Goal: Navigation & Orientation: Find specific page/section

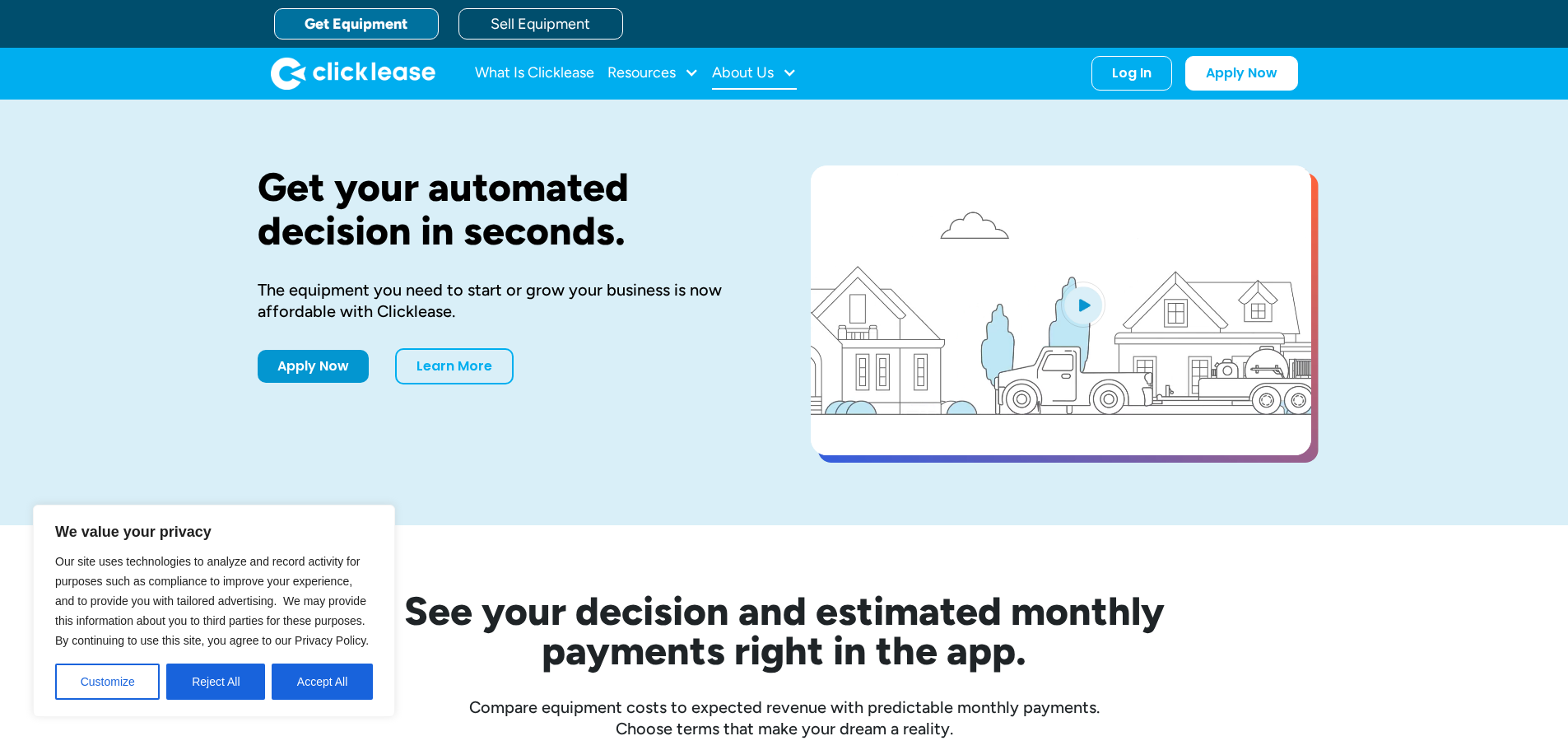
click at [746, 72] on div "About Us" at bounding box center [742, 72] width 62 height 0
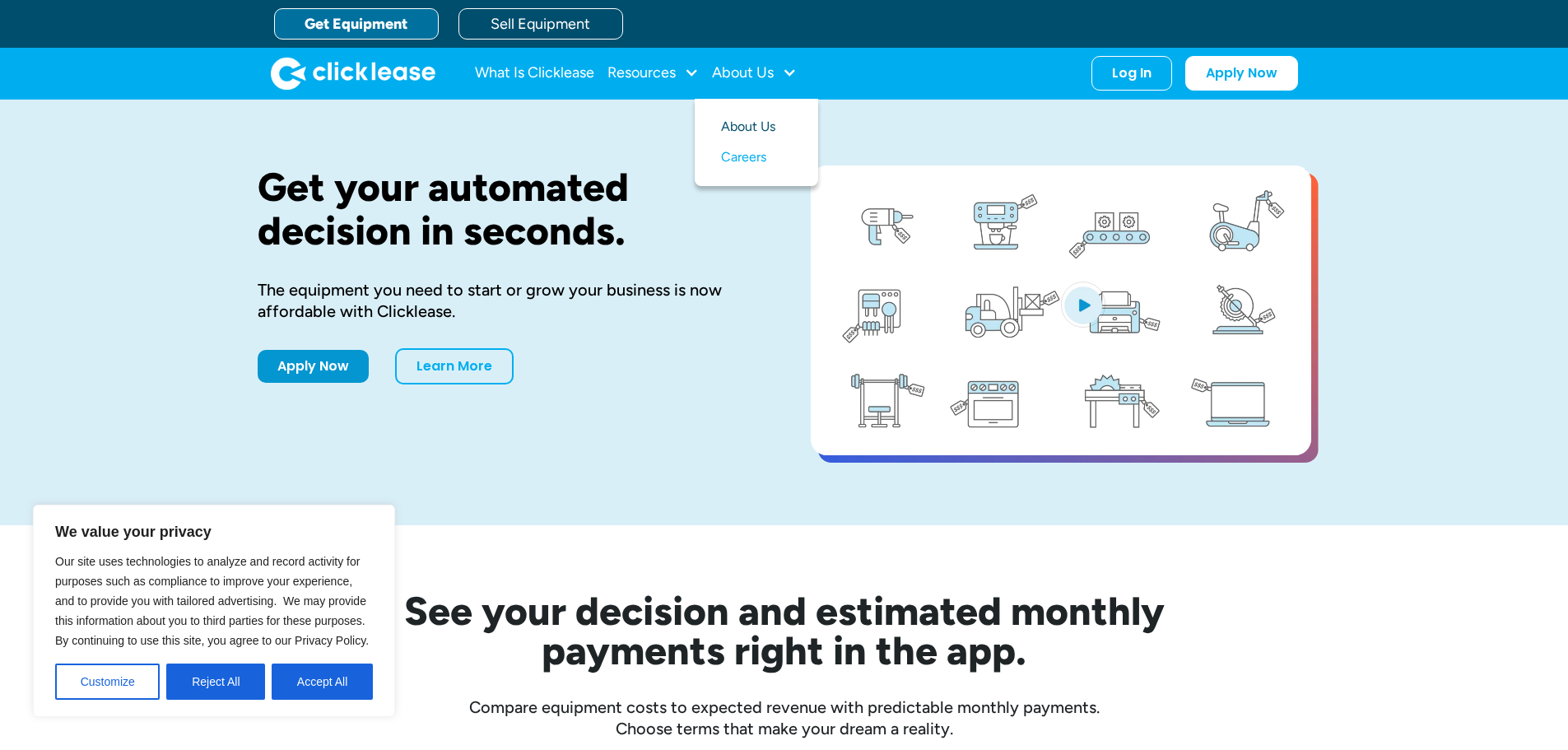
click at [757, 119] on link "About Us" at bounding box center [756, 127] width 71 height 31
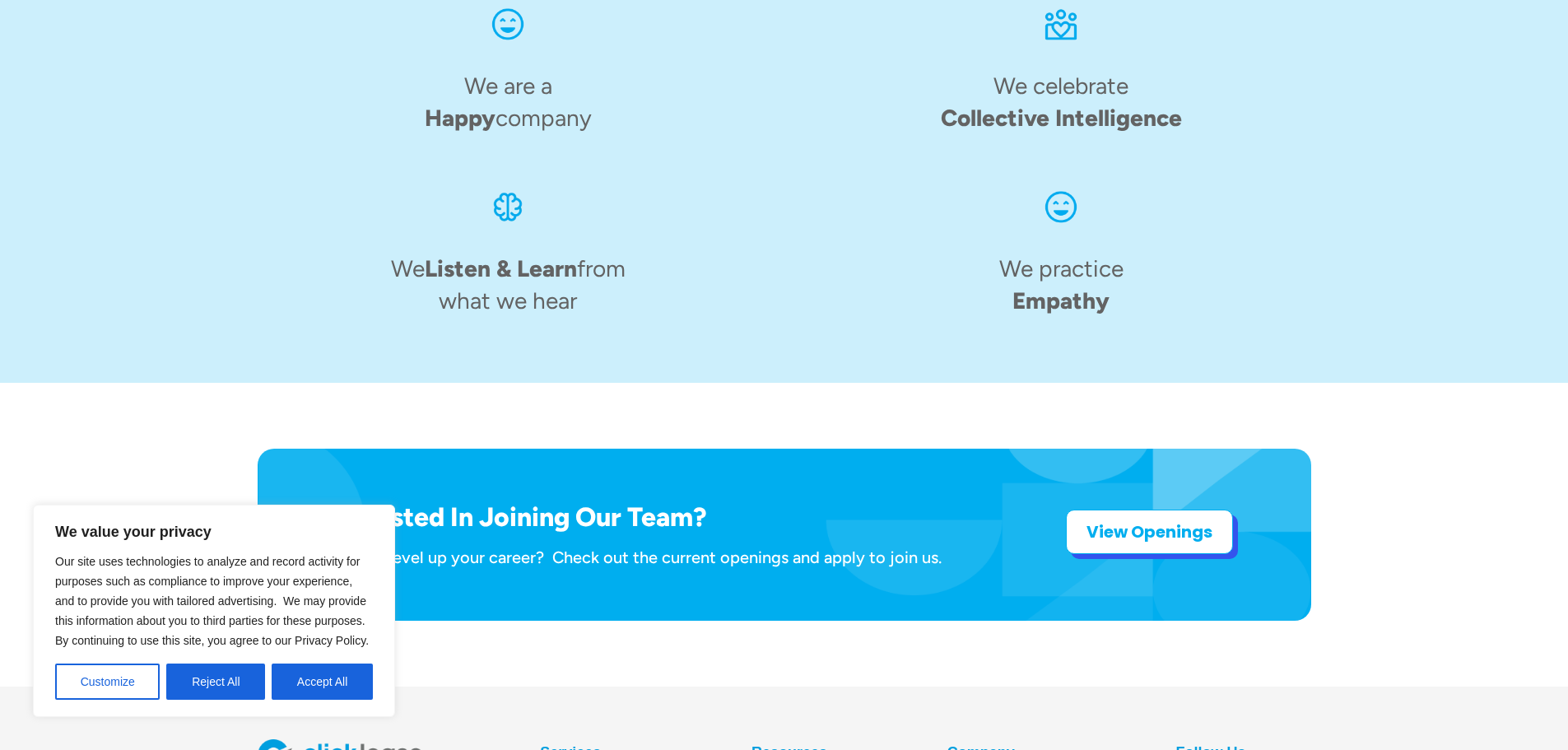
scroll to position [2562, 0]
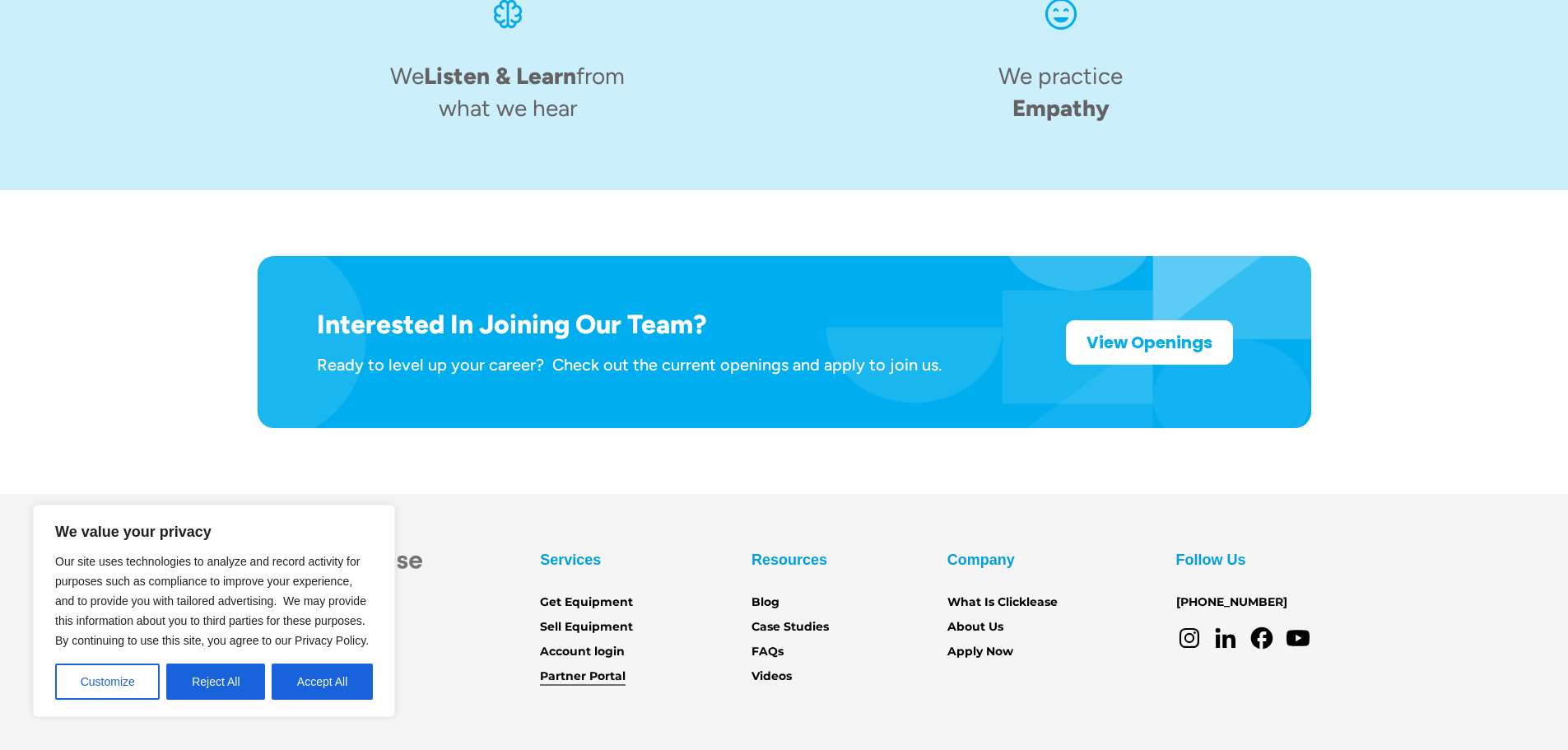
click at [596, 668] on link "Partner Portal" at bounding box center [582, 677] width 86 height 18
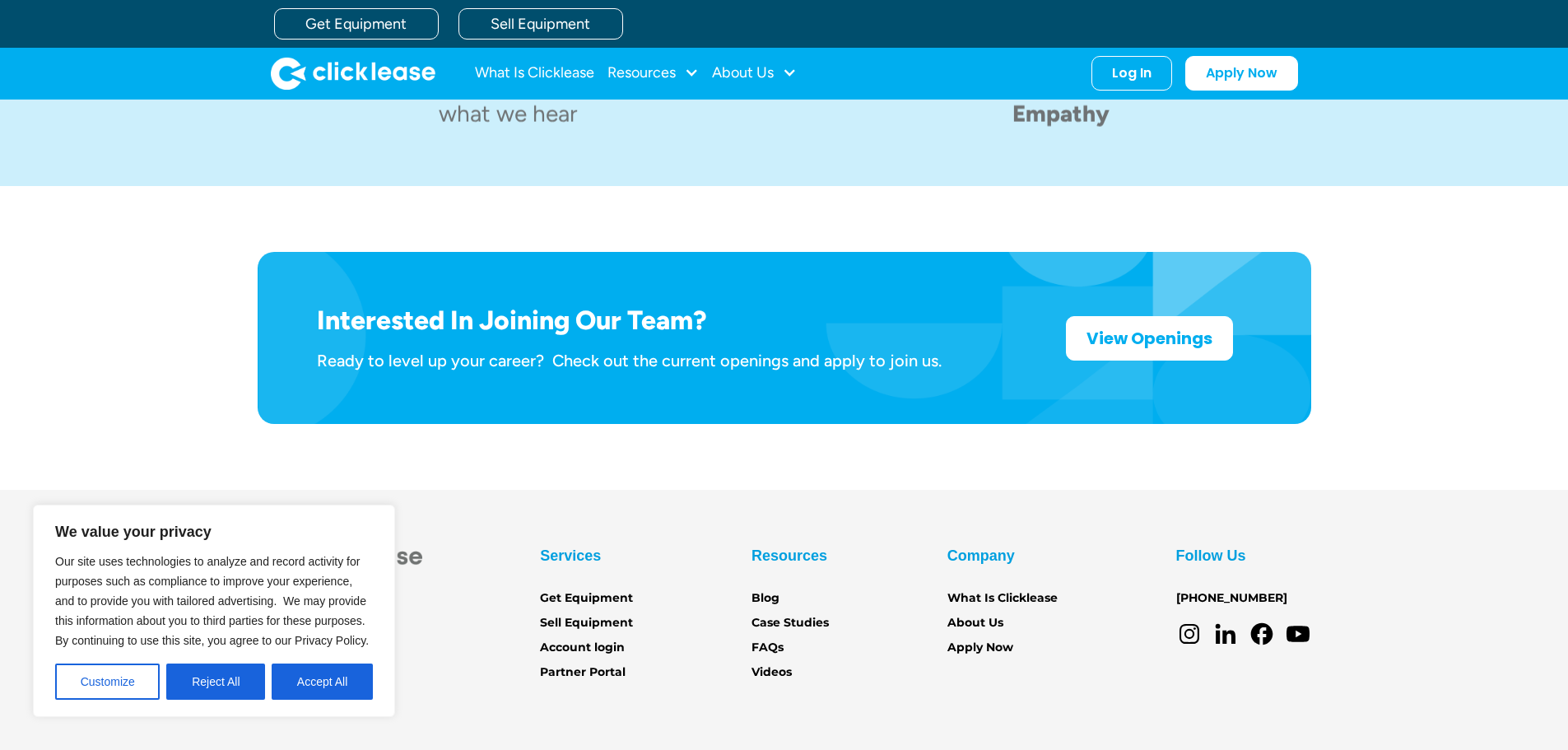
scroll to position [2562, 0]
